Goal: Communication & Community: Participate in discussion

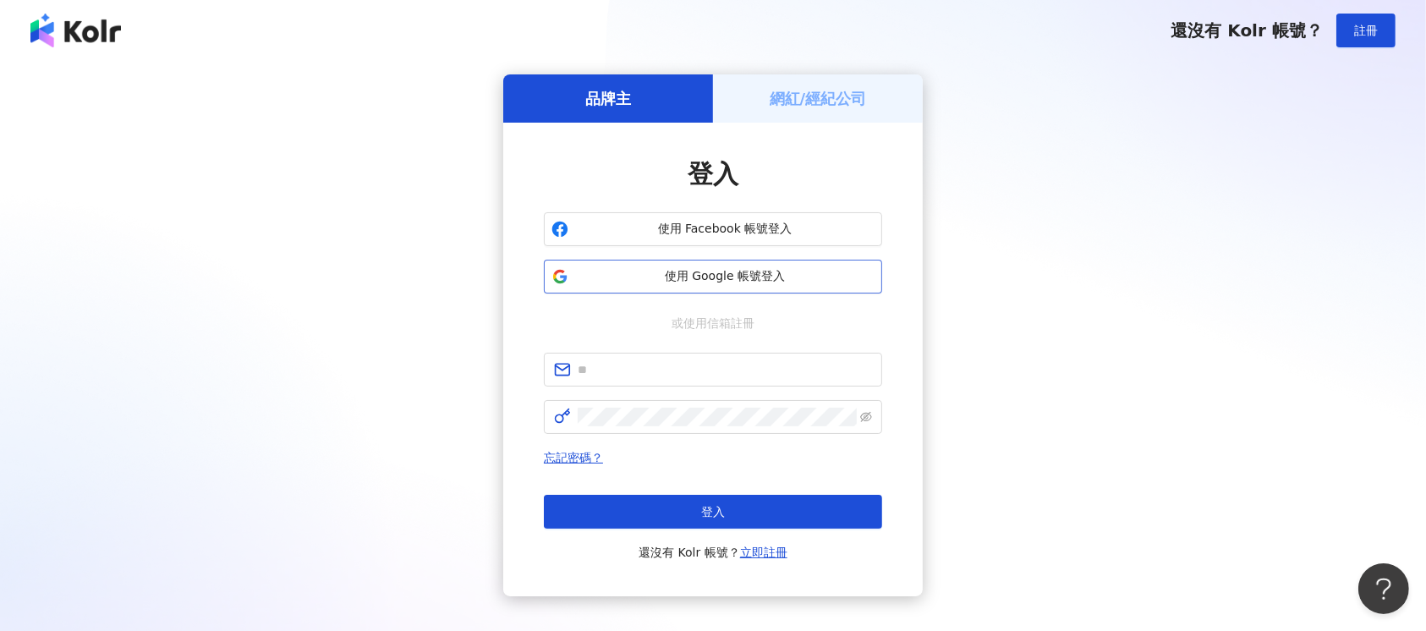
click at [763, 270] on span "使用 Google 帳號登入" at bounding box center [724, 276] width 299 height 17
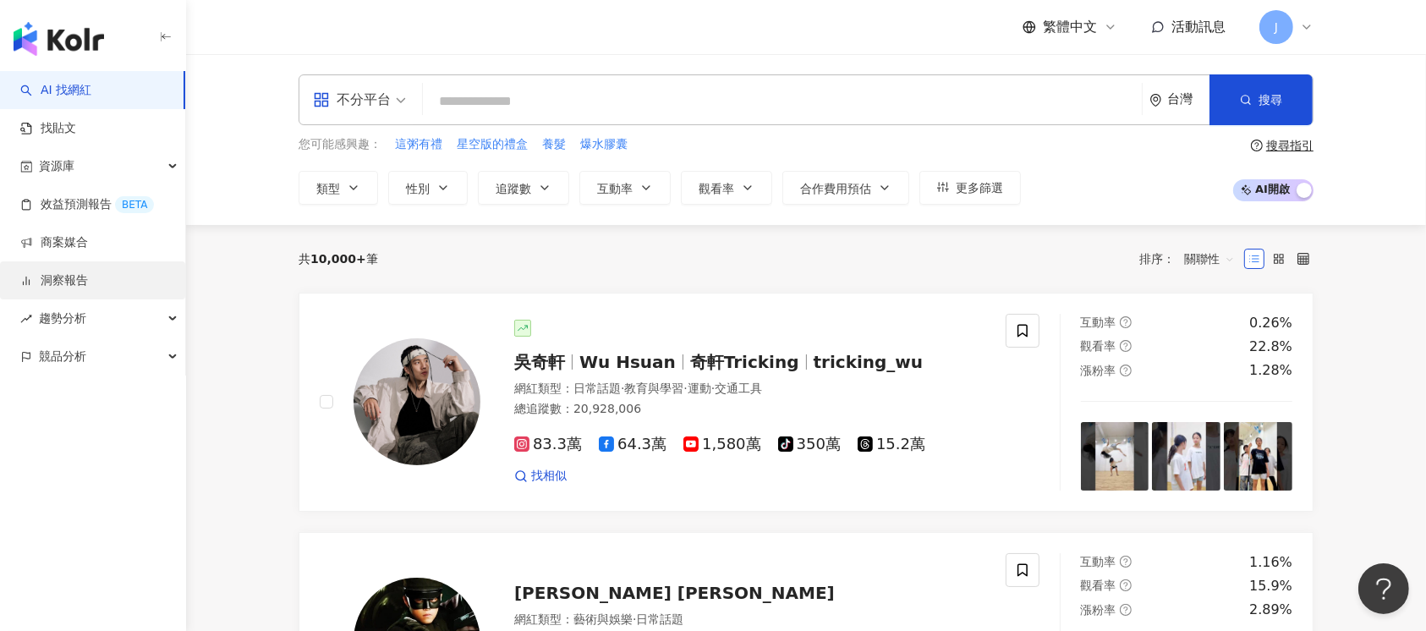
click at [88, 280] on link "洞察報告" at bounding box center [54, 280] width 68 height 17
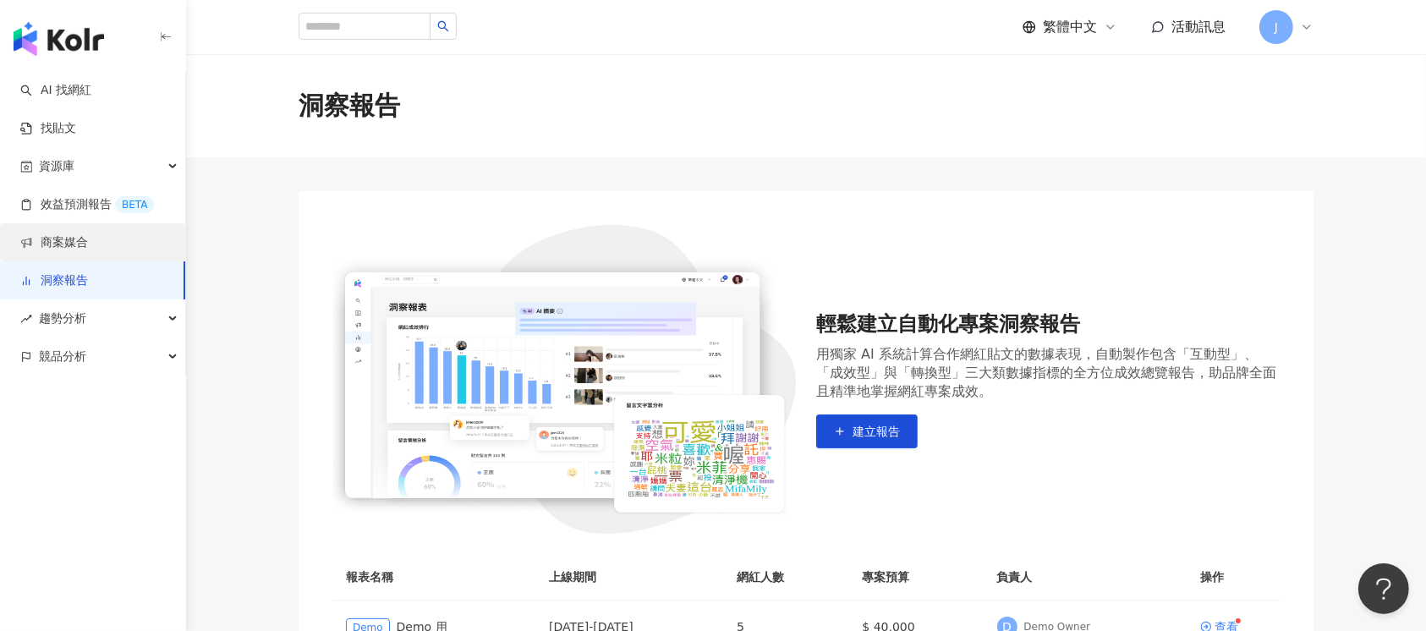
click at [83, 244] on link "商案媒合" at bounding box center [54, 242] width 68 height 17
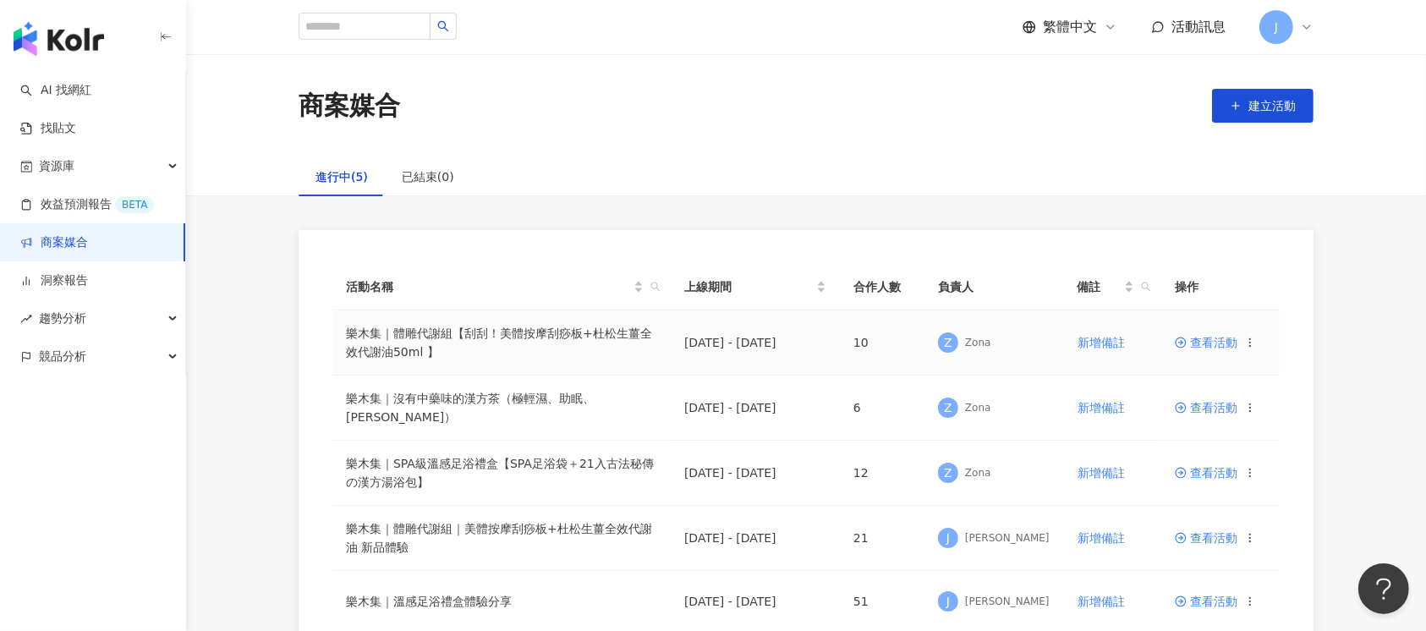
click at [1203, 342] on span "查看活動" at bounding box center [1205, 343] width 63 height 12
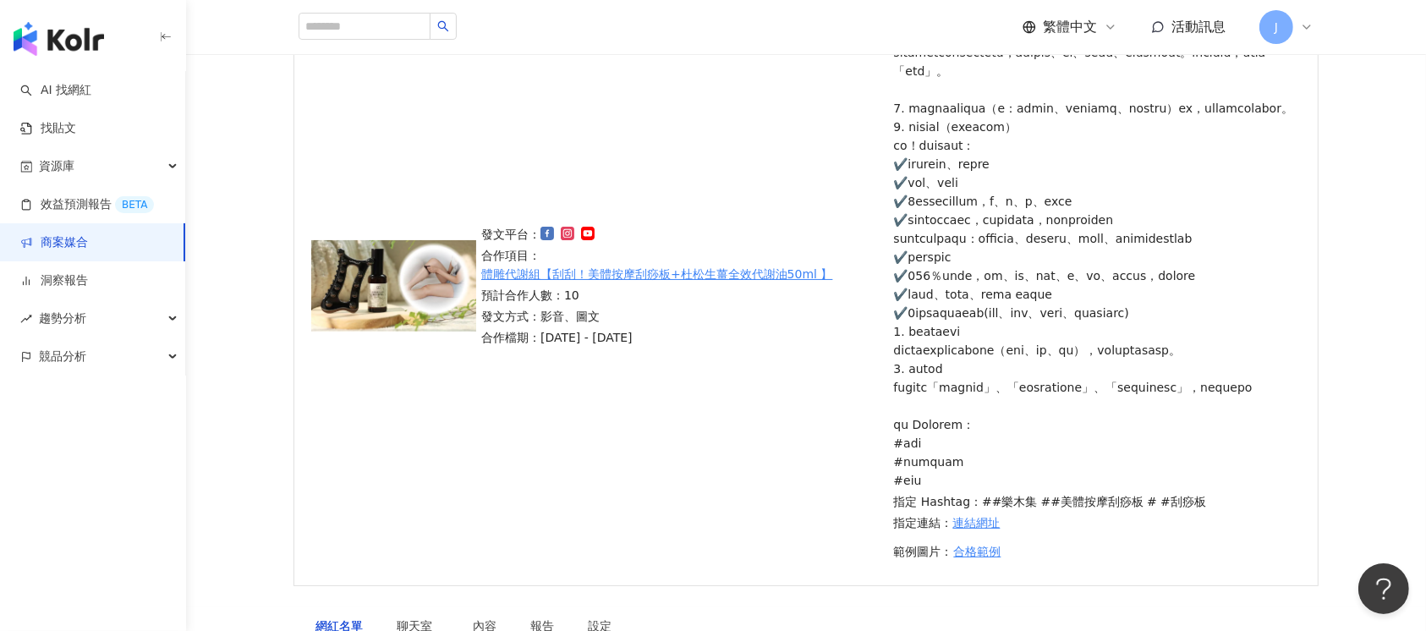
scroll to position [563, 0]
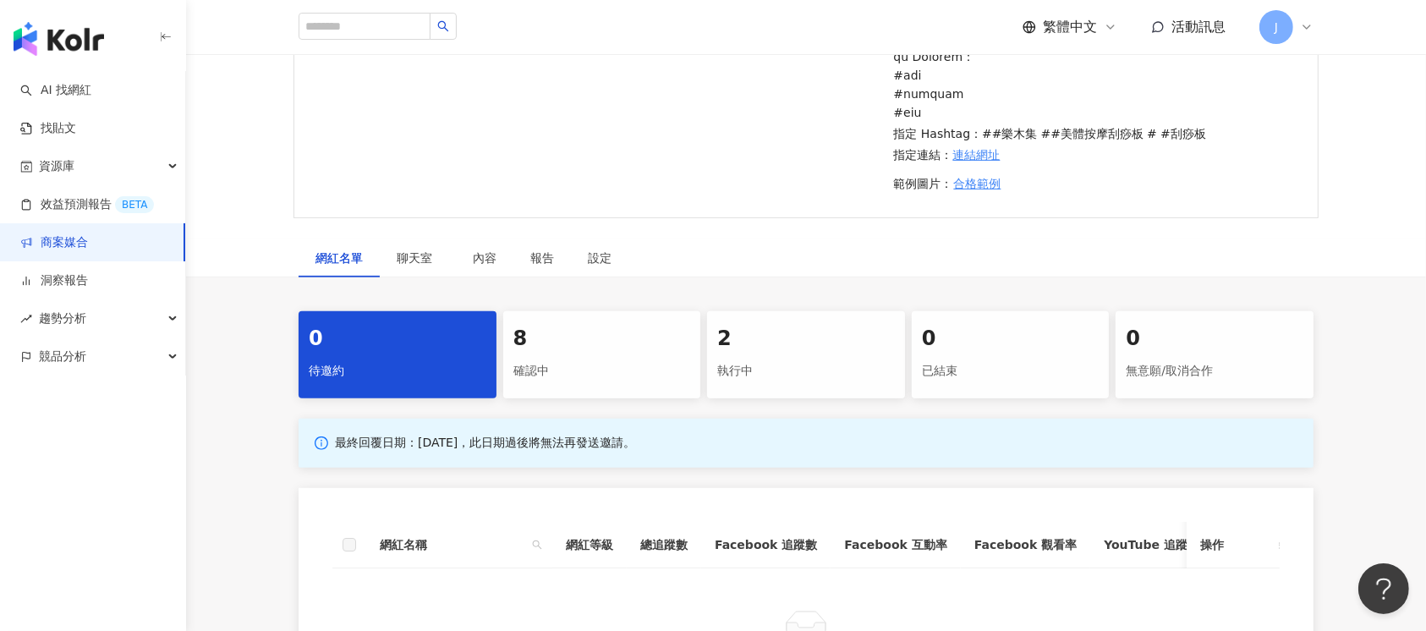
click at [764, 353] on div "2" at bounding box center [806, 339] width 178 height 29
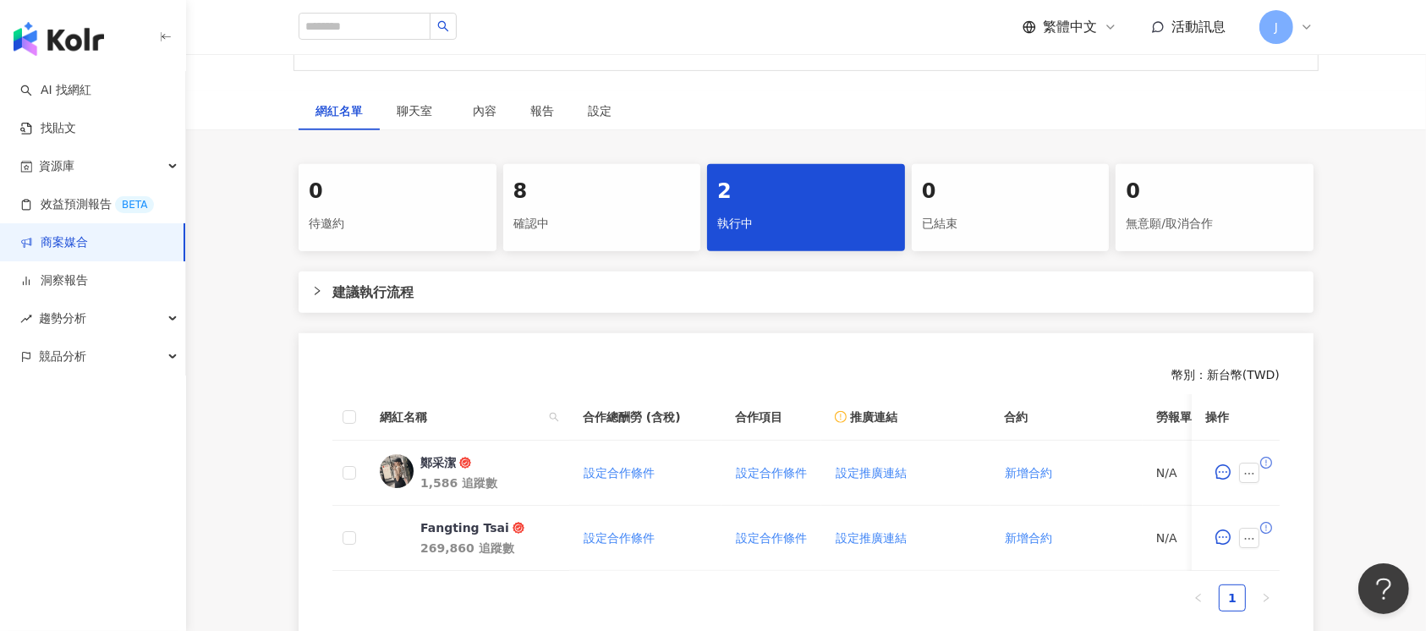
scroll to position [789, 0]
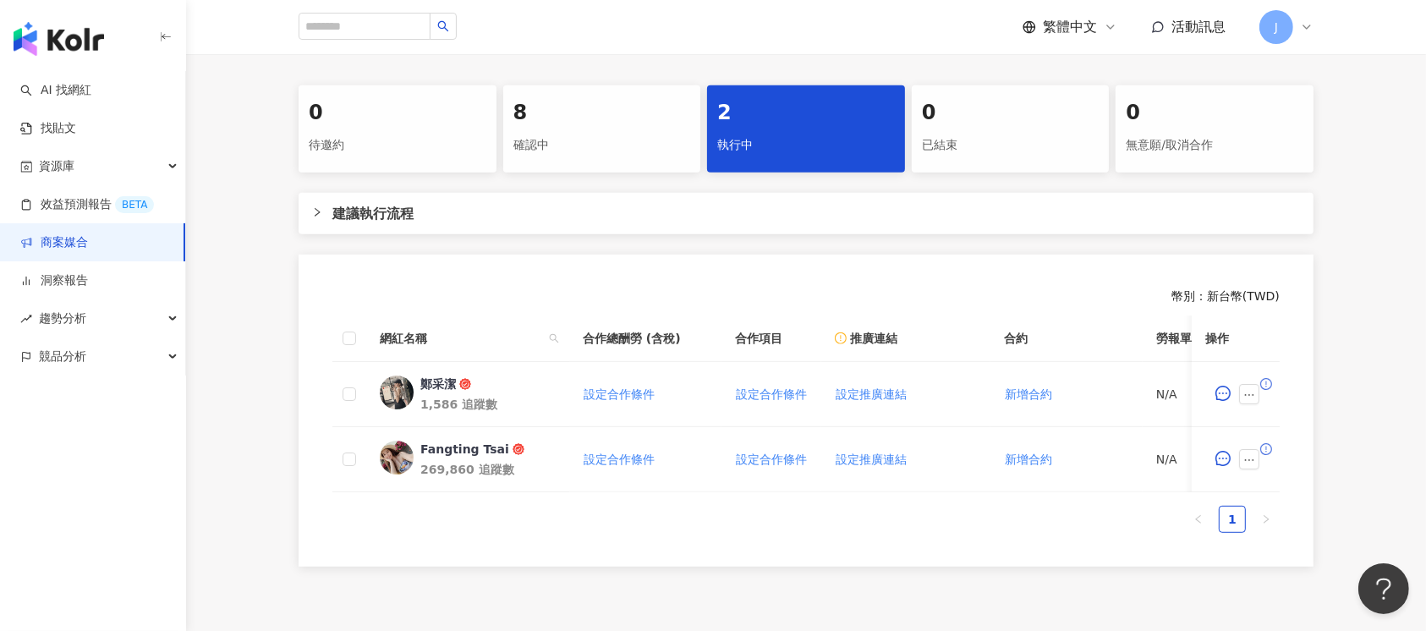
click at [582, 172] on div "8 確認中" at bounding box center [602, 128] width 198 height 87
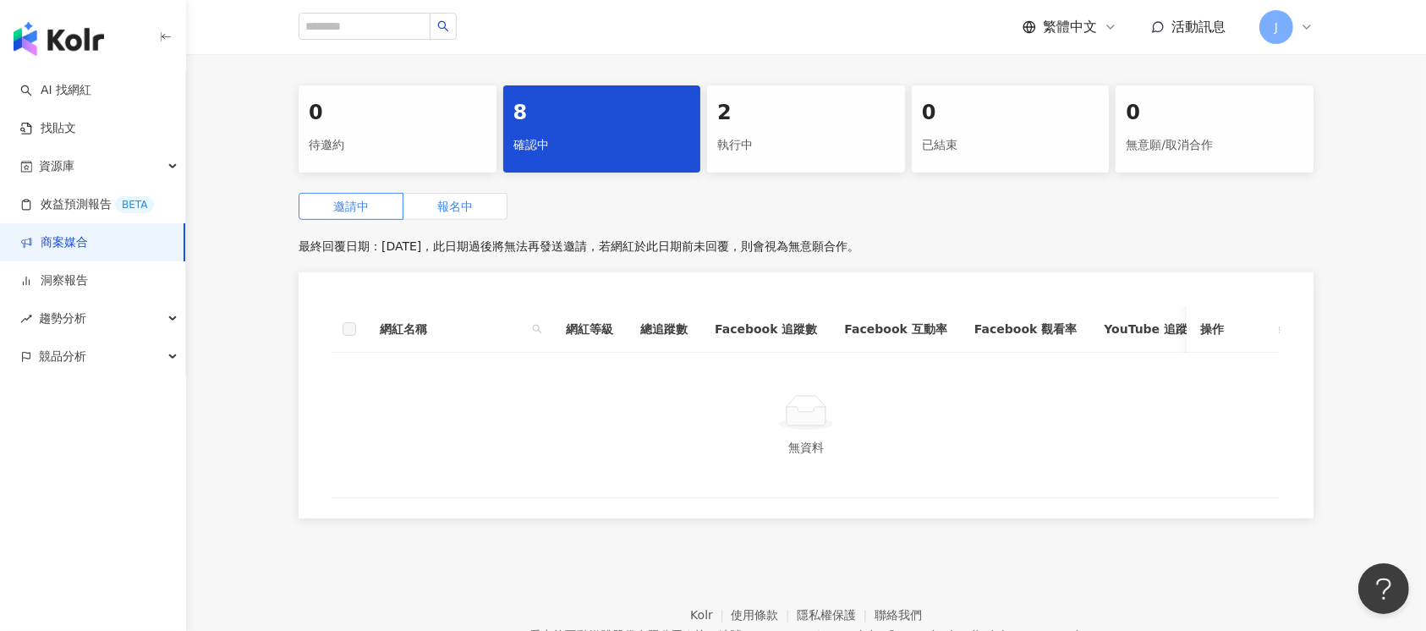
click at [446, 213] on span "報名中" at bounding box center [455, 207] width 36 height 14
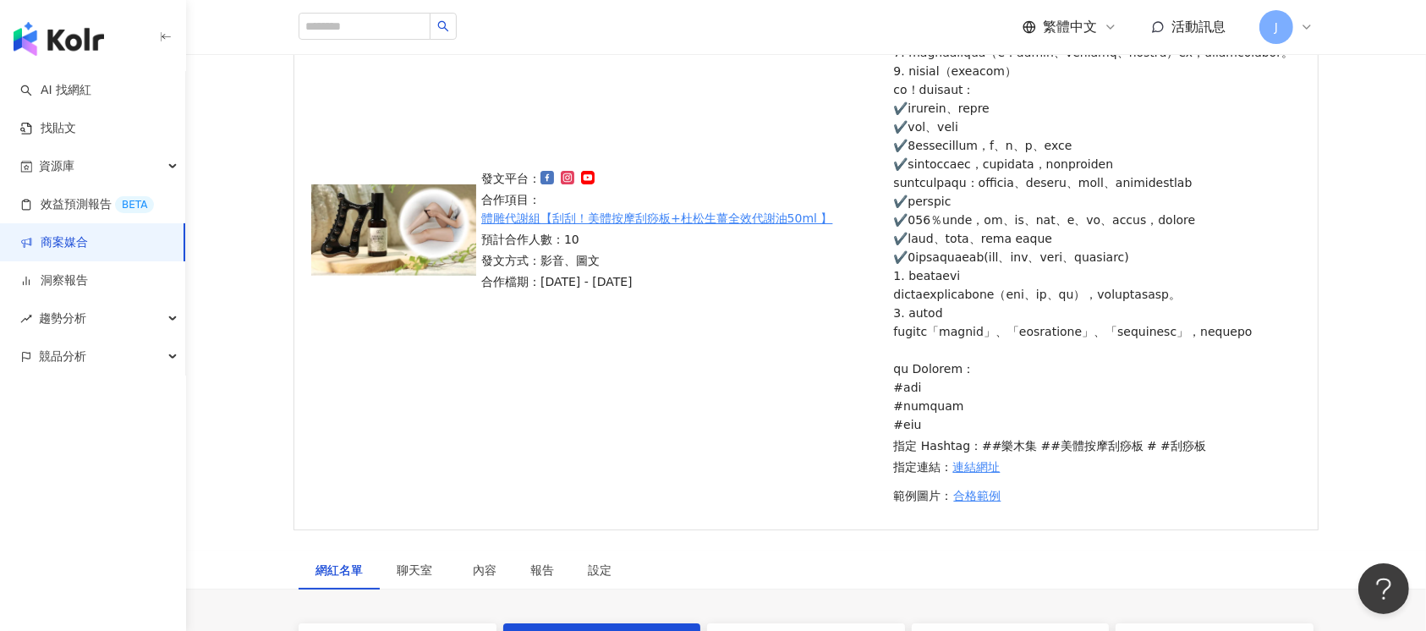
scroll to position [399, 0]
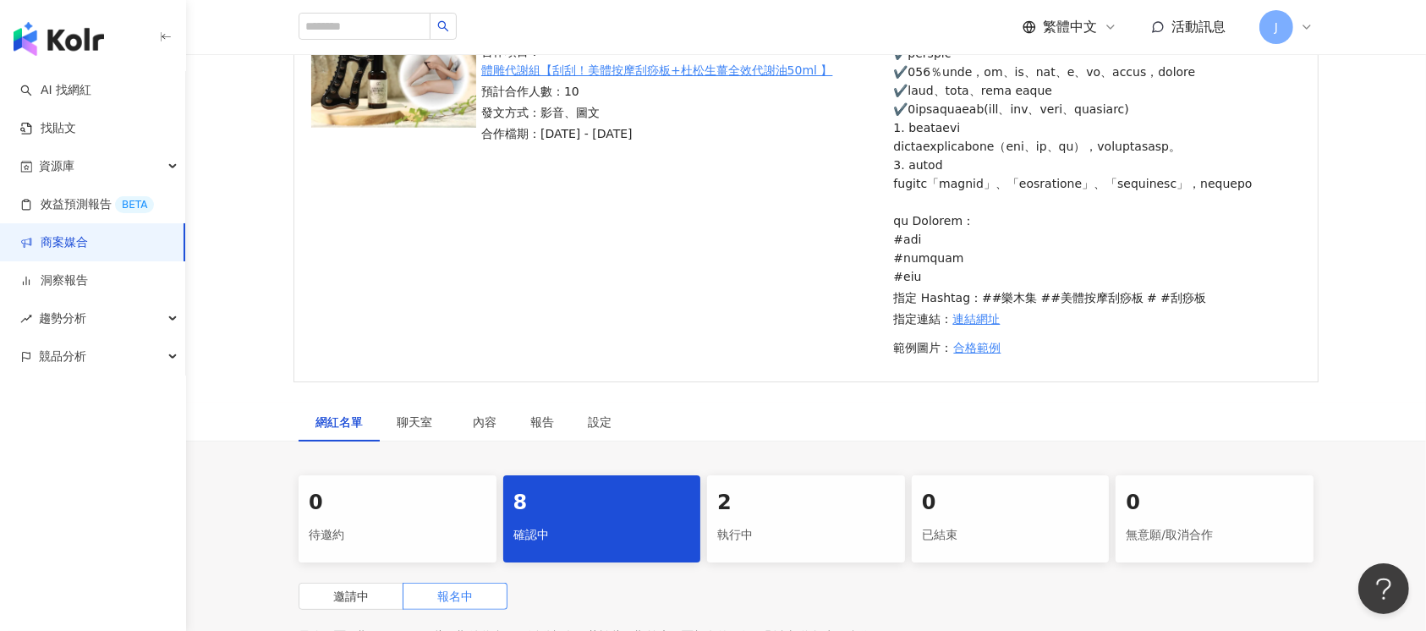
click at [800, 517] on div "2" at bounding box center [806, 503] width 178 height 29
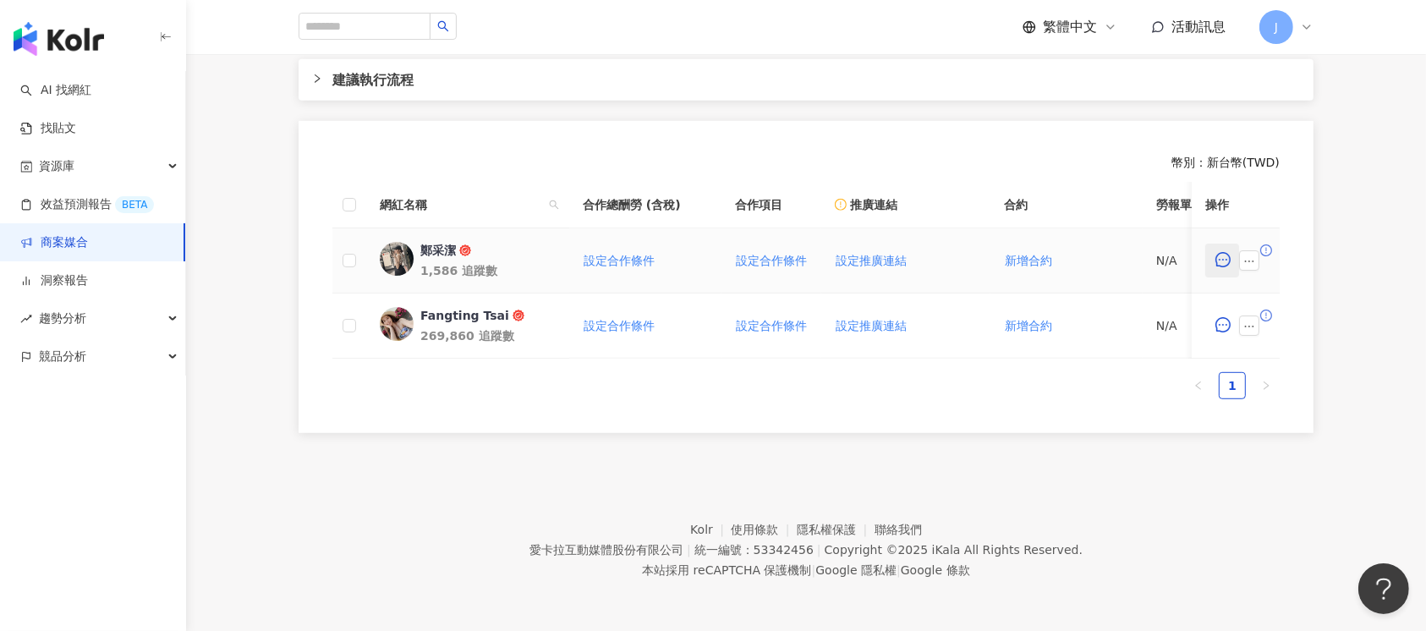
click at [1219, 252] on icon "message" at bounding box center [1222, 259] width 15 height 15
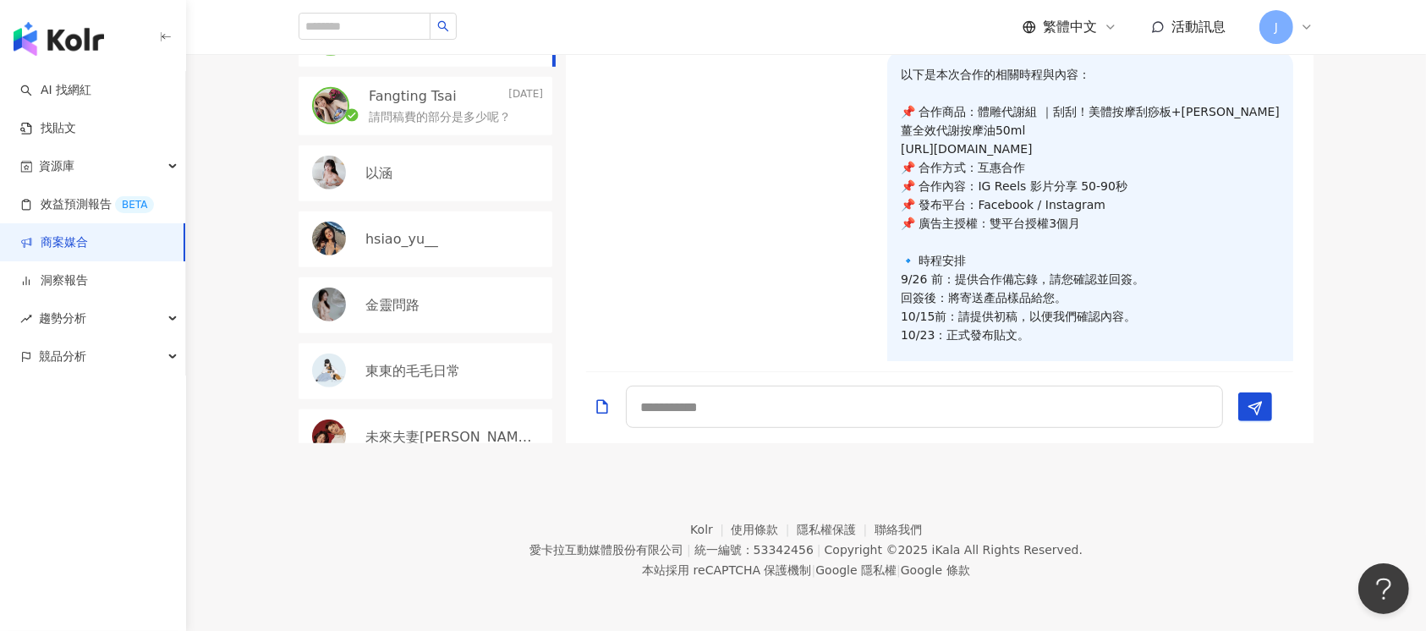
click at [429, 126] on div "請問稿費的部分是多少呢？" at bounding box center [456, 116] width 174 height 20
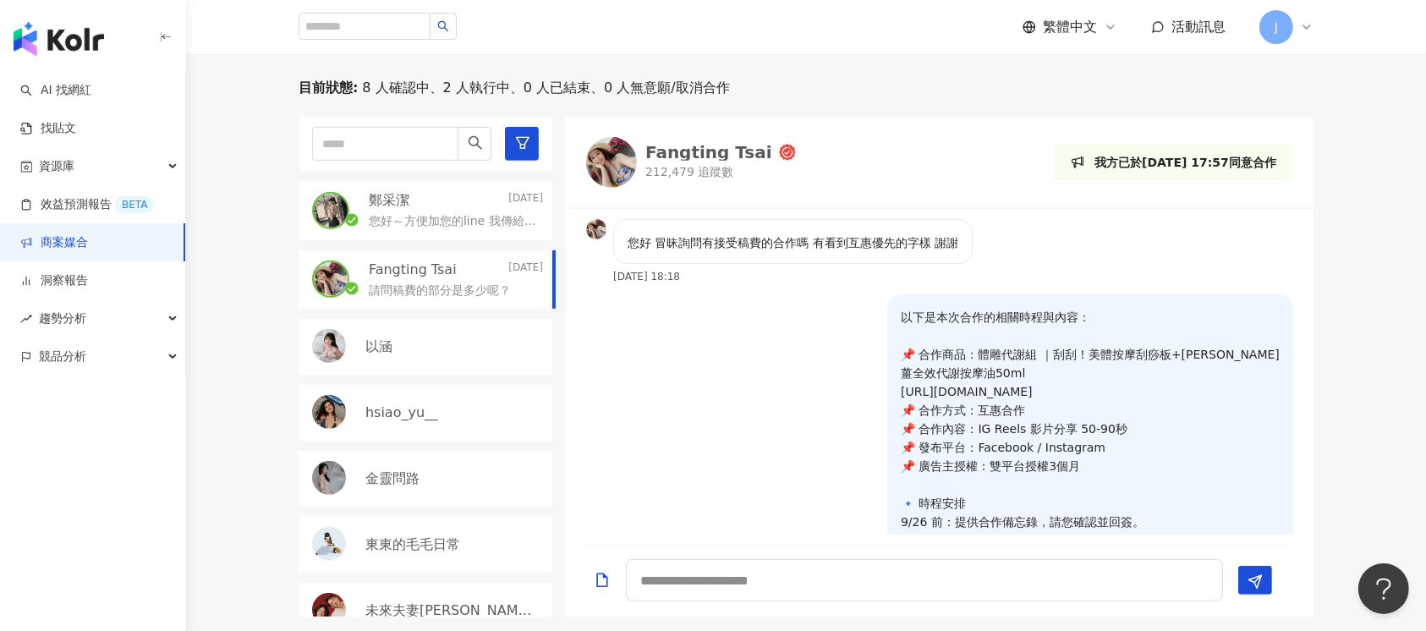
scroll to position [636, 0]
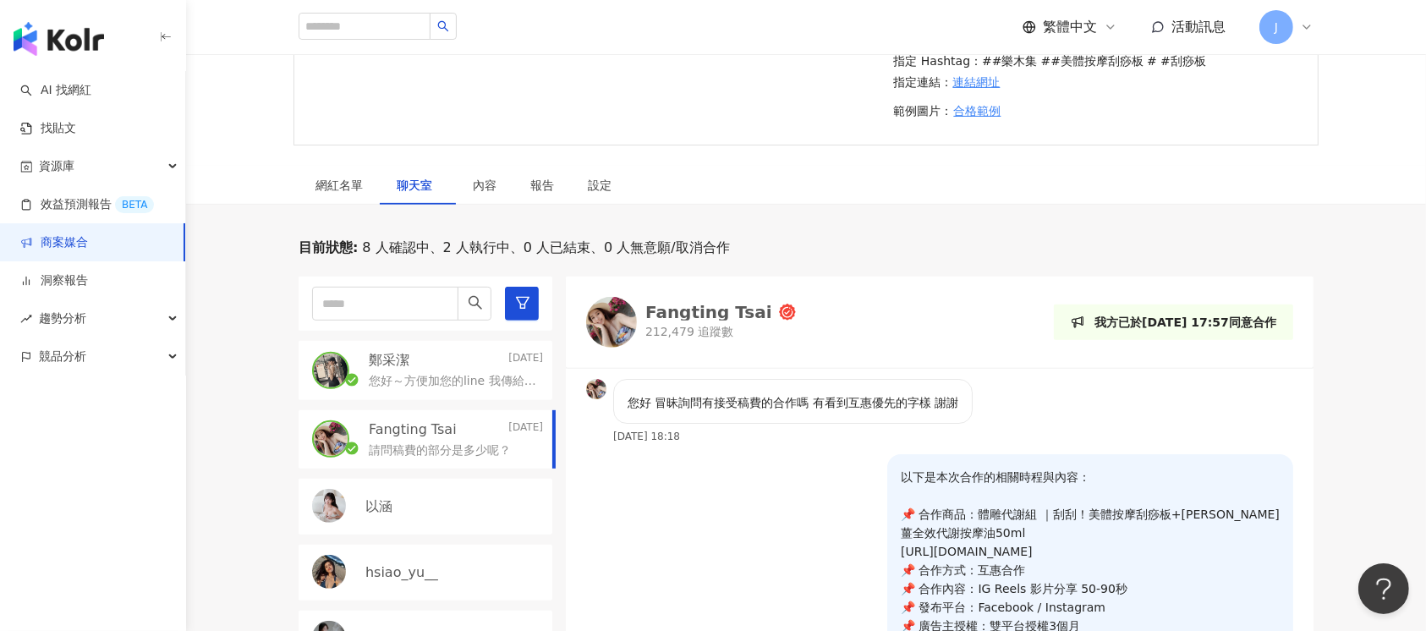
click at [88, 241] on link "商案媒合" at bounding box center [54, 242] width 68 height 17
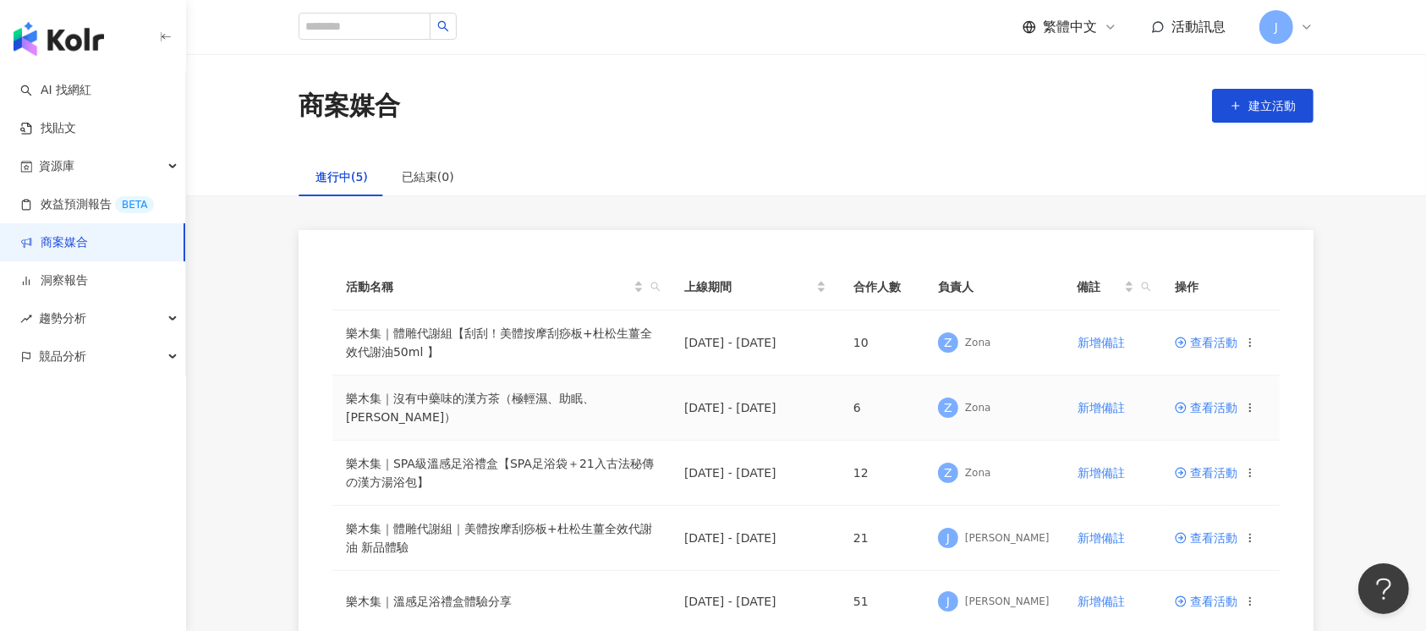
click at [1197, 408] on span "查看活動" at bounding box center [1205, 408] width 63 height 12
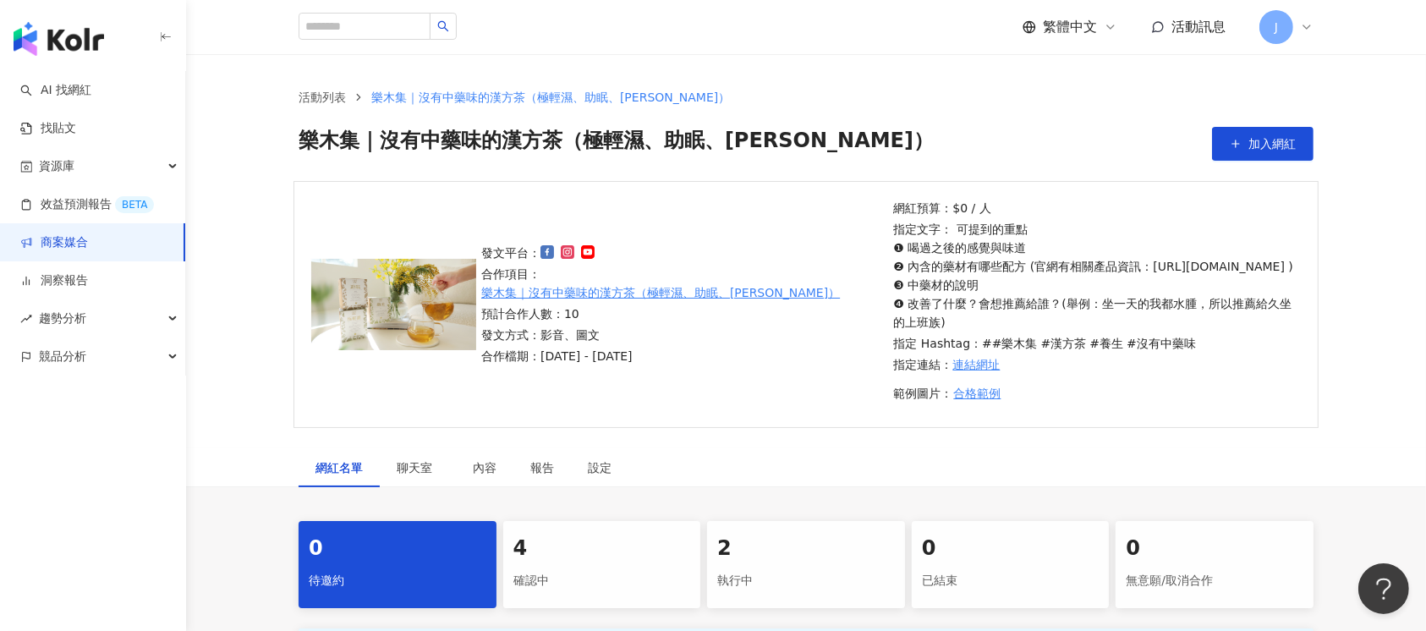
click at [767, 563] on div "2" at bounding box center [806, 548] width 178 height 29
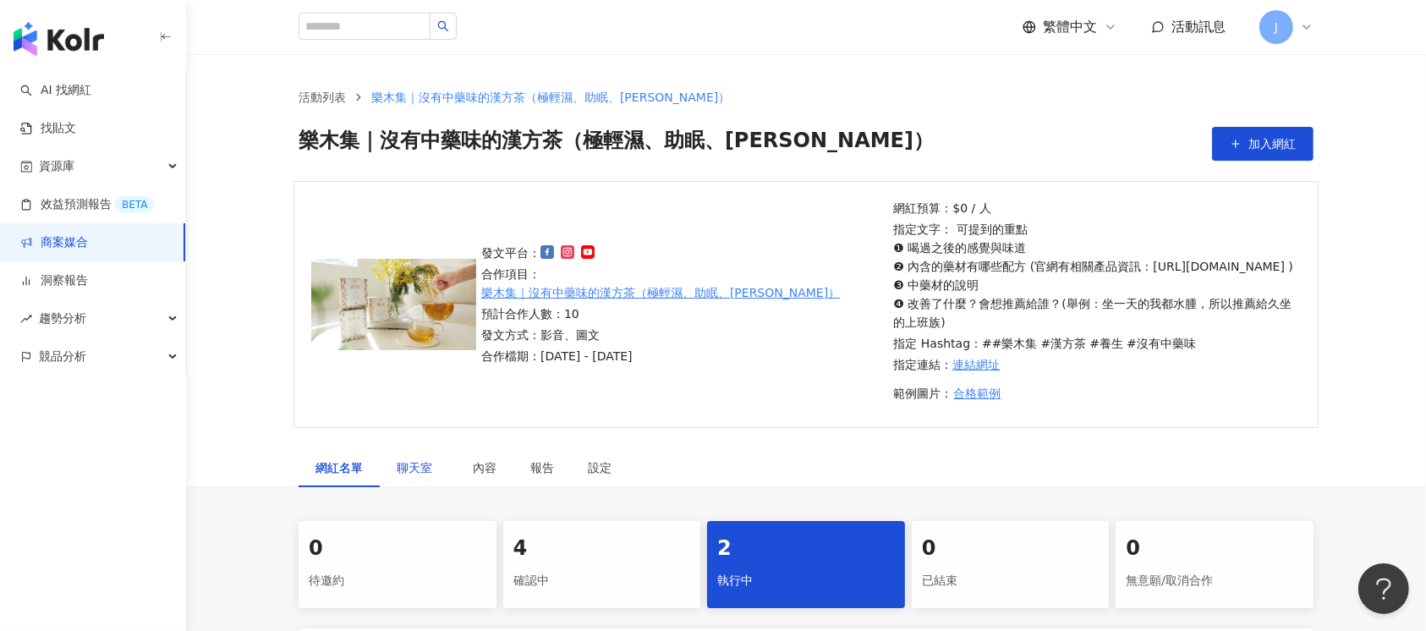
click at [413, 473] on span "聊天室" at bounding box center [418, 468] width 42 height 12
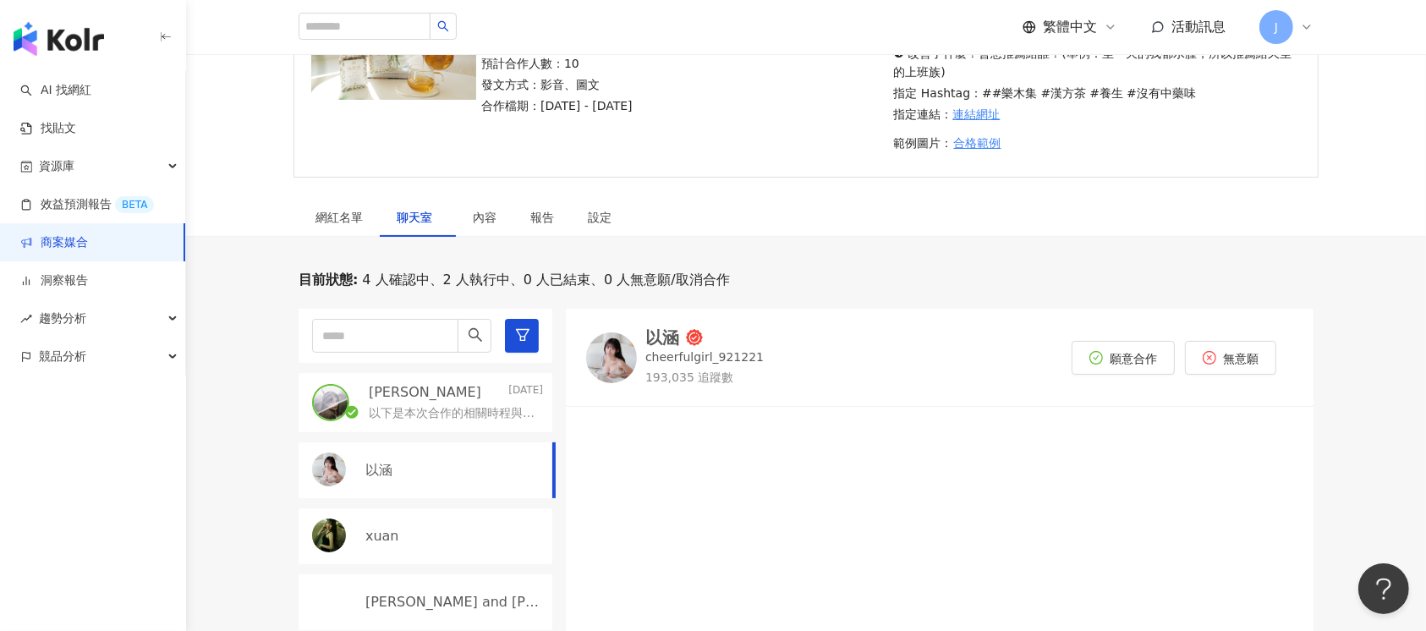
scroll to position [338, 0]
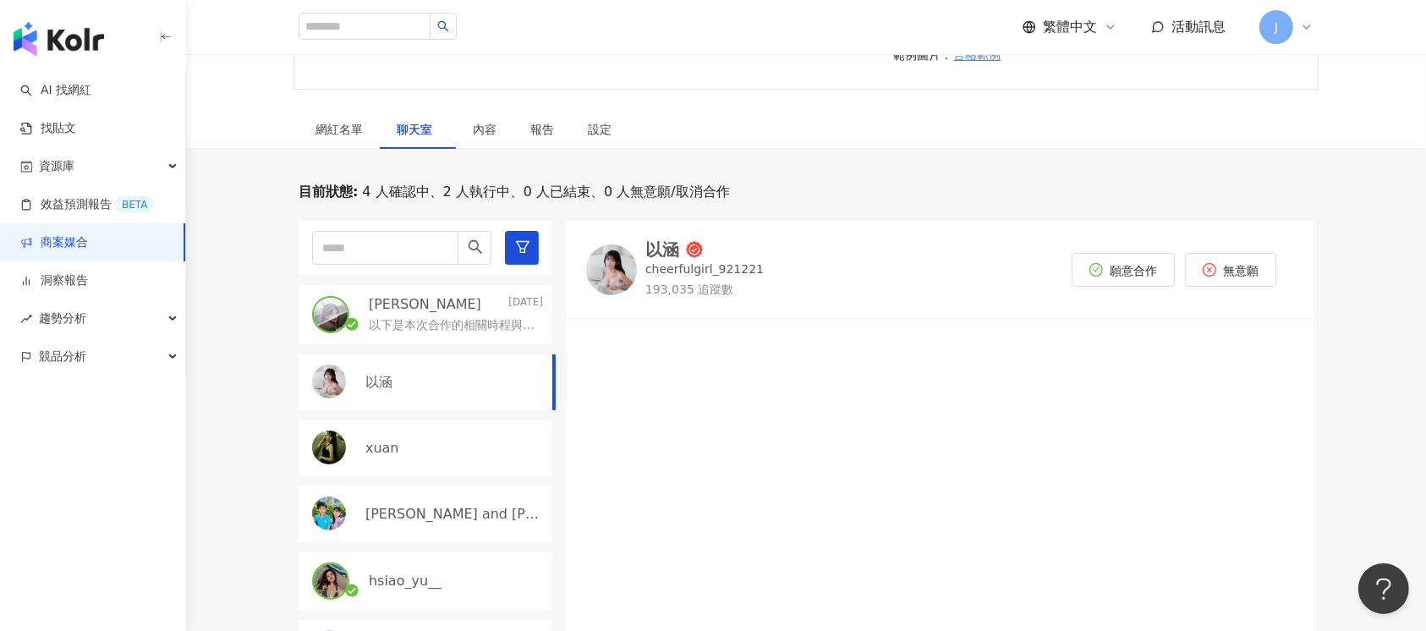
click at [460, 334] on p "以下是本次合作的相關時程與內容： 📌 合作商品：樂木集｜沒有中藥味的漢方茶（極輕濕、助眠、[PERSON_NAME]） [URL][DOMAIN_NAME] …" at bounding box center [452, 325] width 167 height 17
